Goal: Navigation & Orientation: Find specific page/section

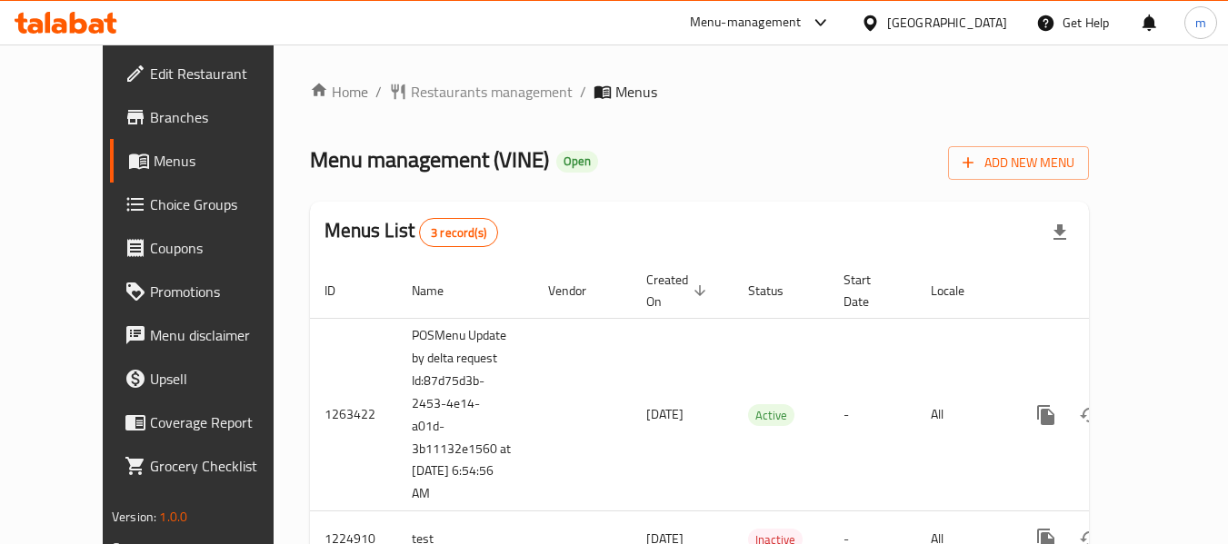
click at [113, 35] on div at bounding box center [66, 23] width 132 height 36
click at [109, 21] on icon at bounding box center [110, 23] width 13 height 21
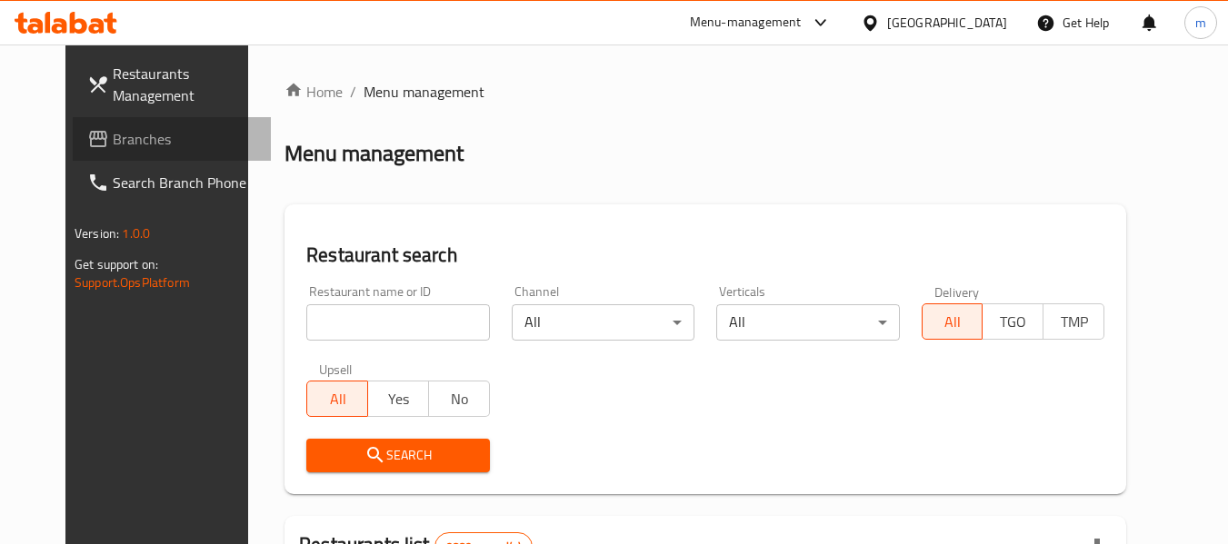
click at [113, 130] on span "Branches" at bounding box center [185, 139] width 144 height 22
